Goal: Task Accomplishment & Management: Manage account settings

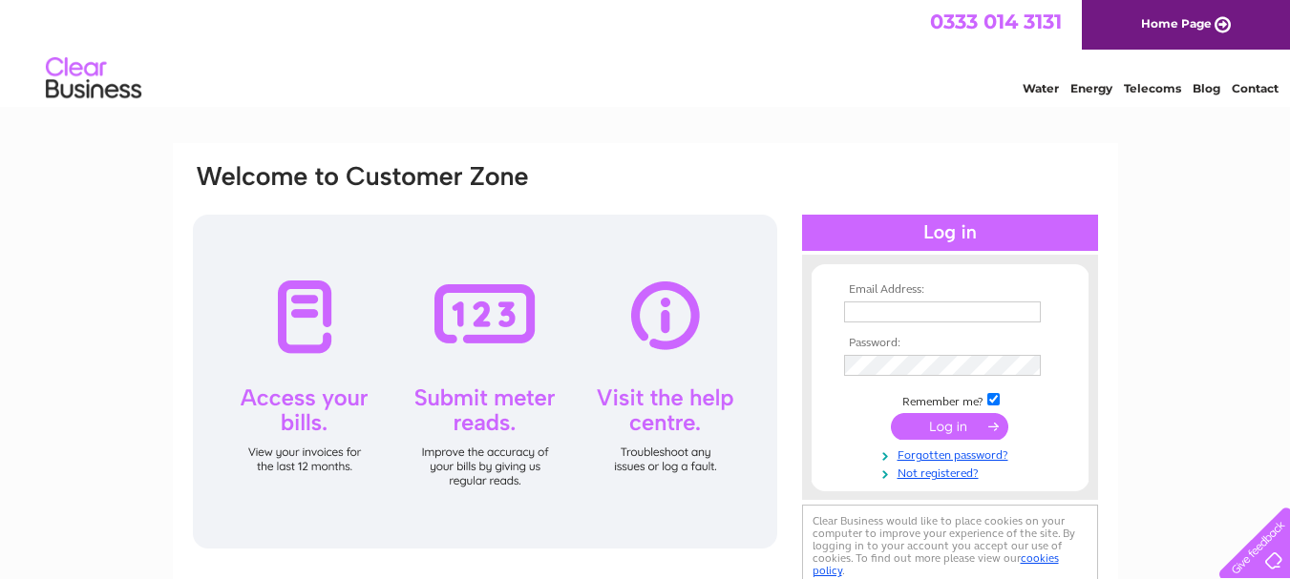
type input "[PERSON_NAME][EMAIL_ADDRESS][PERSON_NAME][DOMAIN_NAME]"
click at [939, 433] on input "submit" at bounding box center [949, 426] width 117 height 27
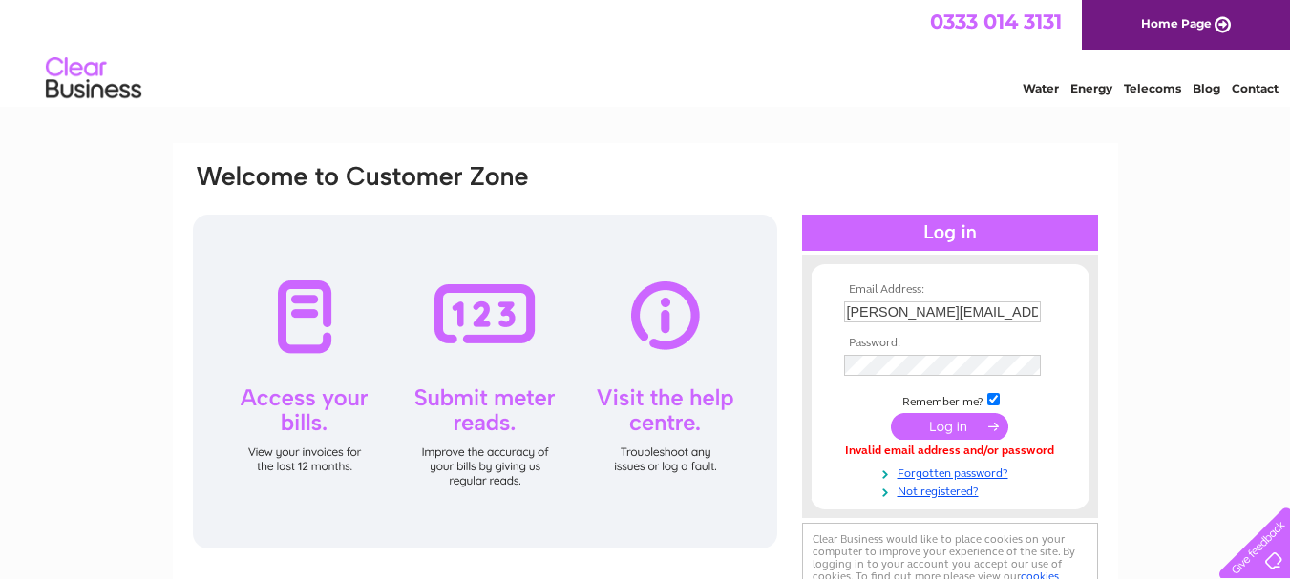
click at [953, 420] on input "submit" at bounding box center [949, 426] width 117 height 27
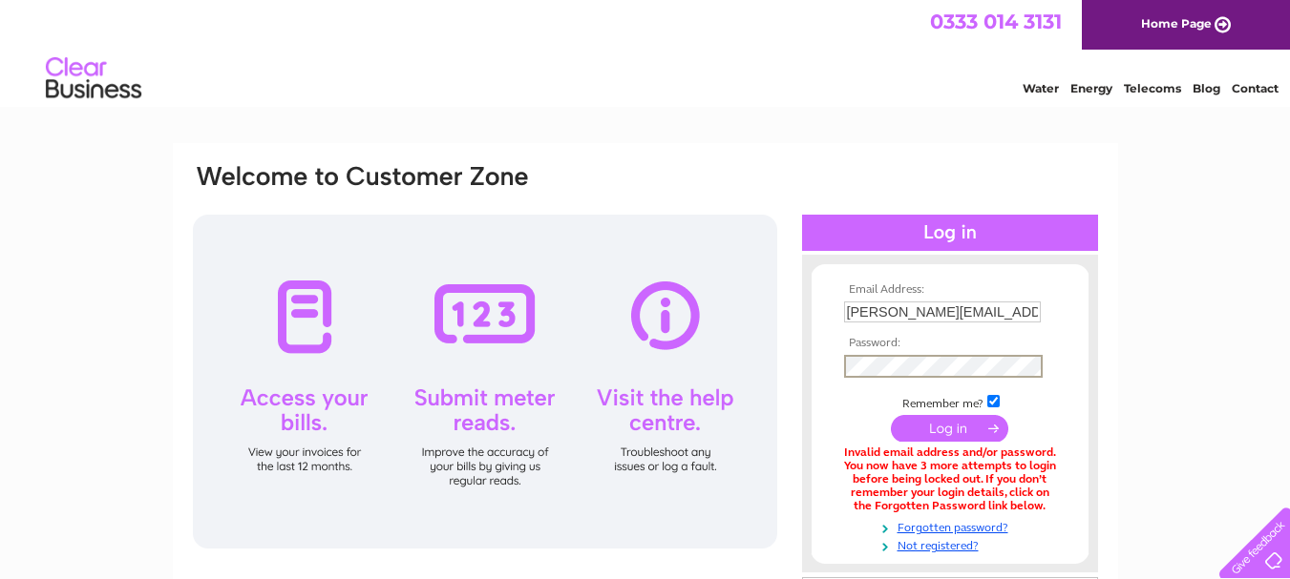
click at [904, 431] on input "submit" at bounding box center [949, 428] width 117 height 27
click at [958, 418] on input "submit" at bounding box center [949, 426] width 117 height 27
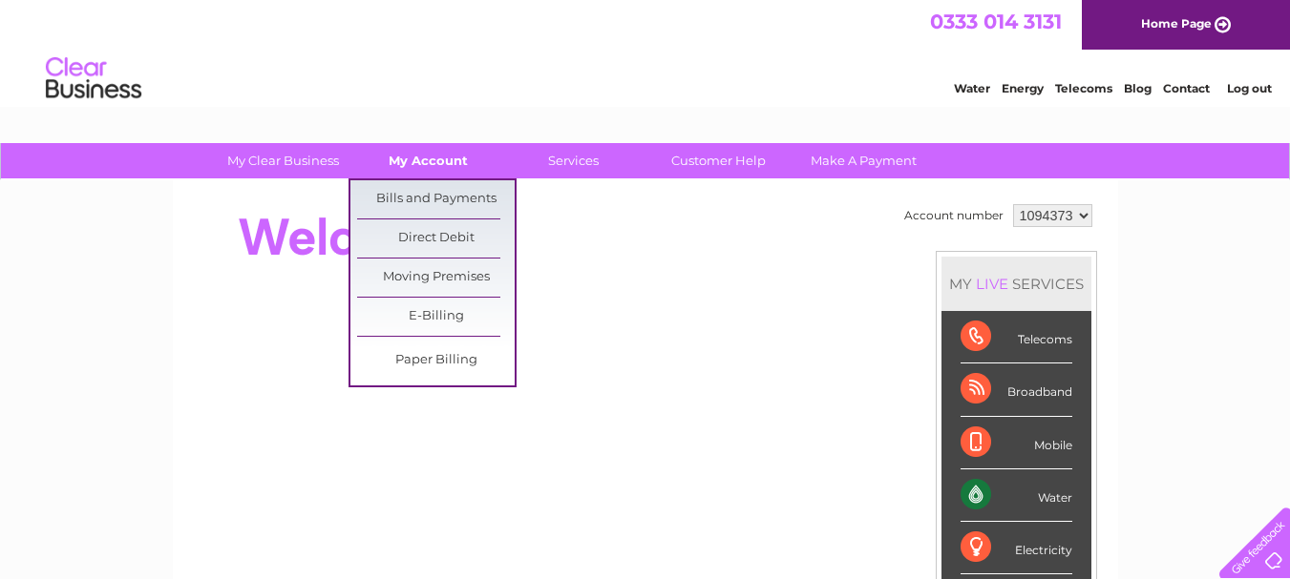
click at [427, 162] on link "My Account" at bounding box center [428, 160] width 158 height 35
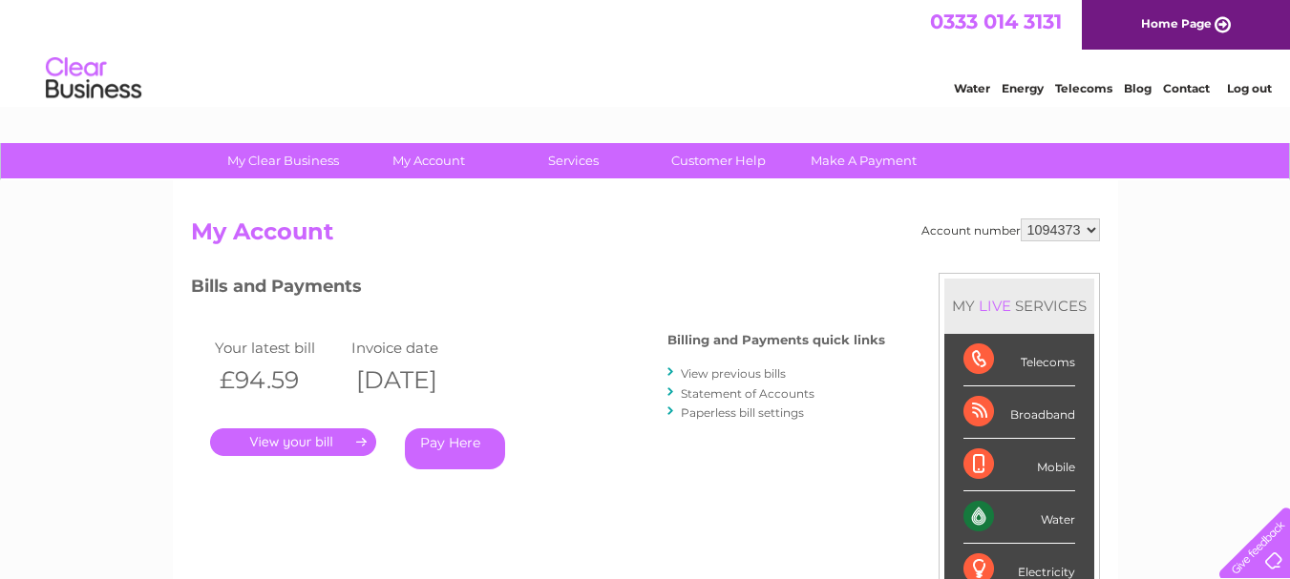
click at [315, 441] on link "." at bounding box center [293, 443] width 166 height 28
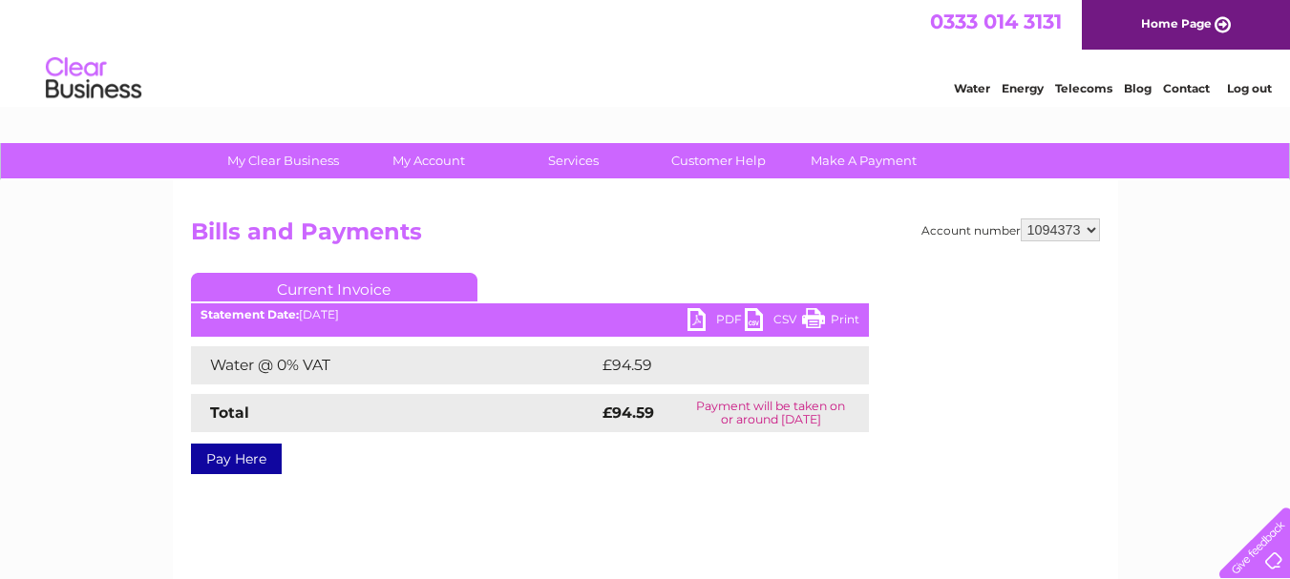
click at [726, 318] on link "PDF" at bounding box center [715, 322] width 57 height 28
click at [732, 315] on link "PDF" at bounding box center [715, 322] width 57 height 28
